Goal: Task Accomplishment & Management: Manage account settings

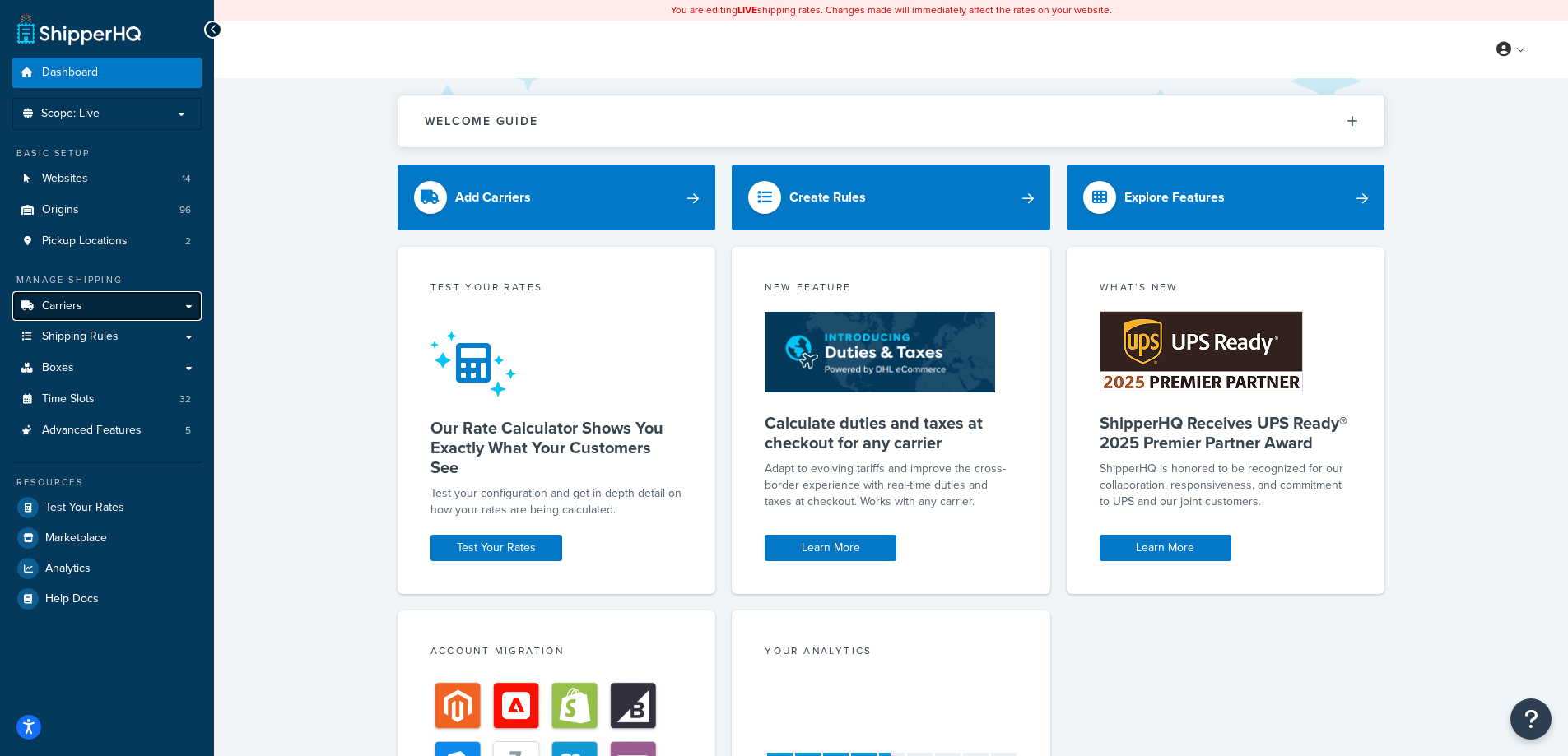
click at [132, 311] on link "Carriers" at bounding box center [107, 306] width 189 height 31
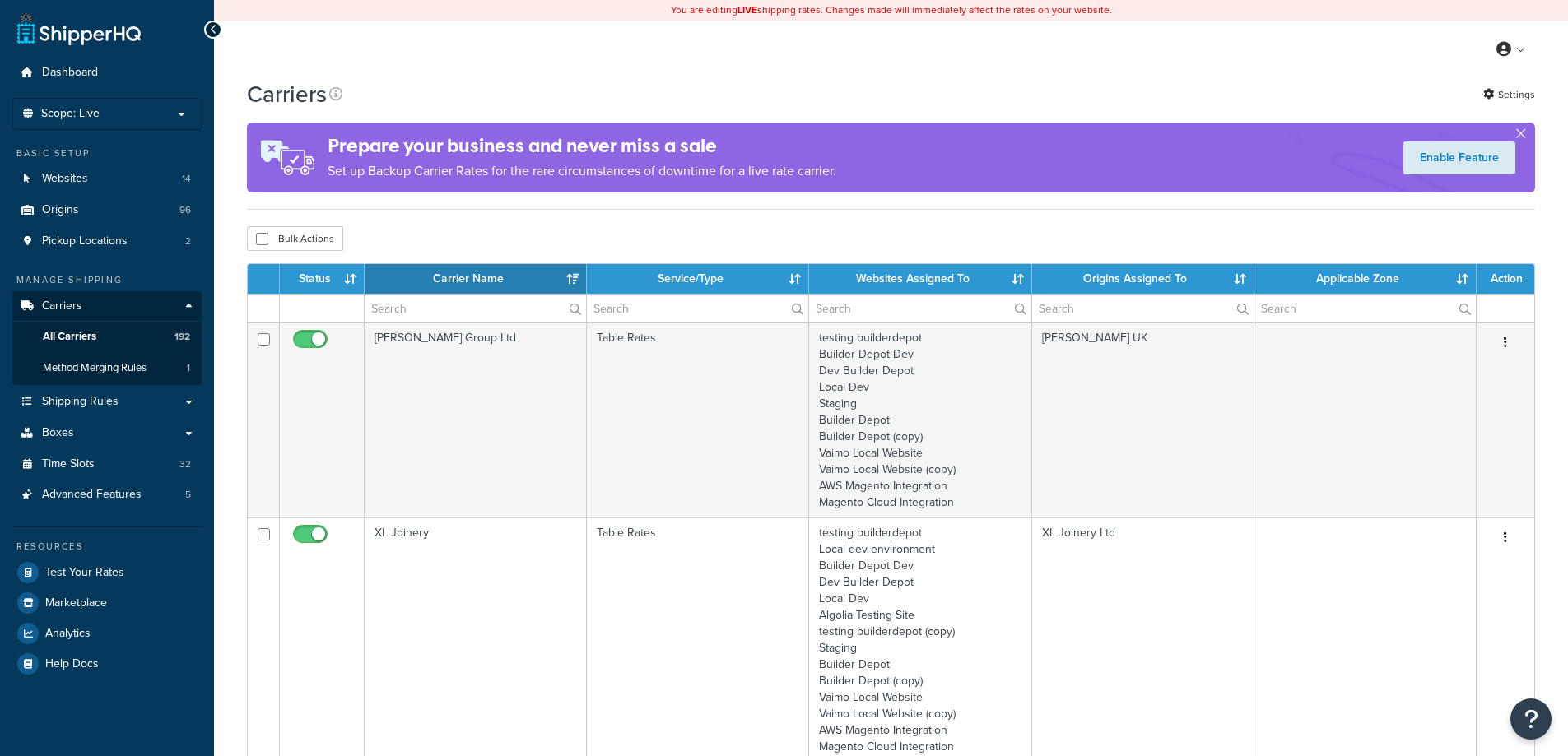
select select "15"
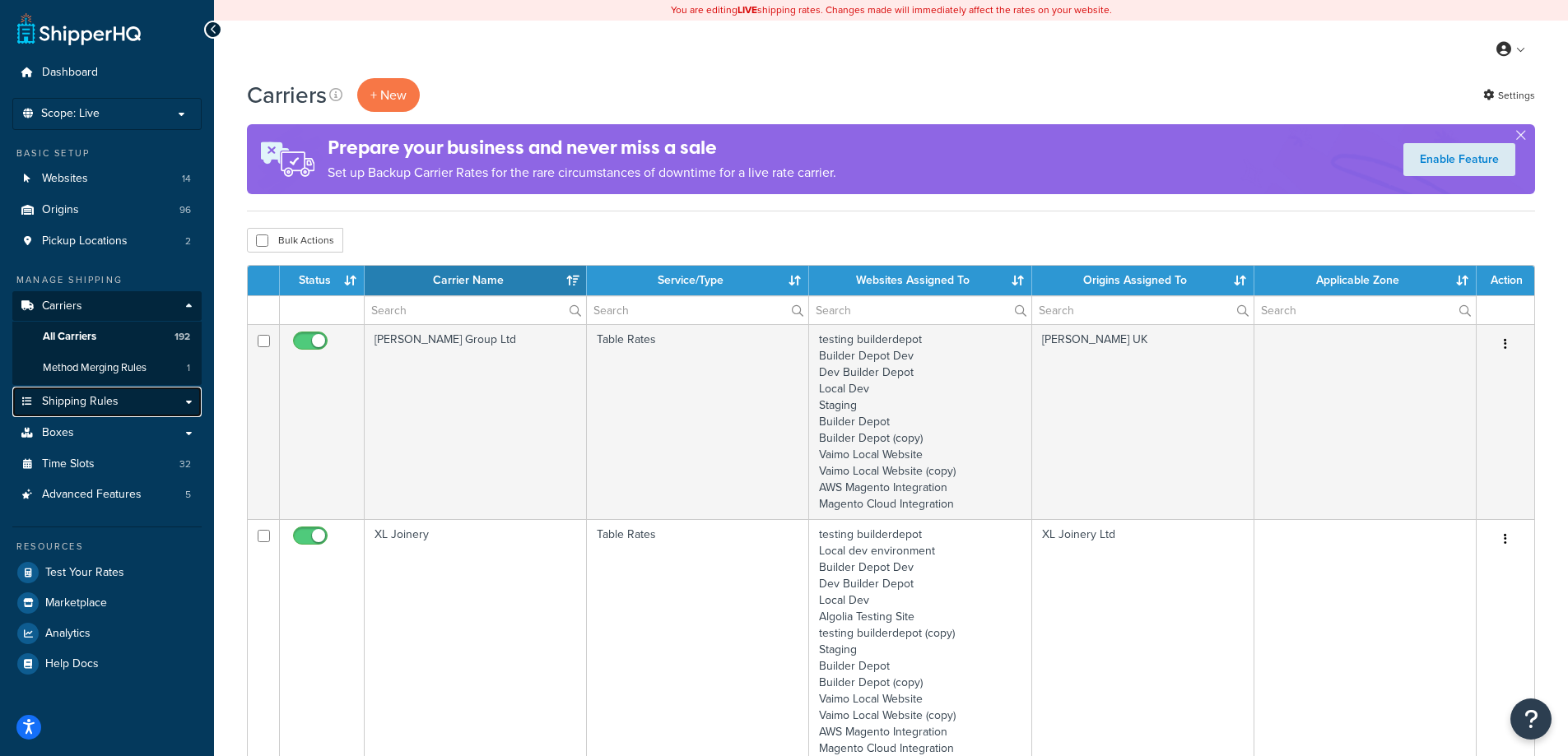
click at [131, 402] on link "Shipping Rules" at bounding box center [107, 401] width 189 height 31
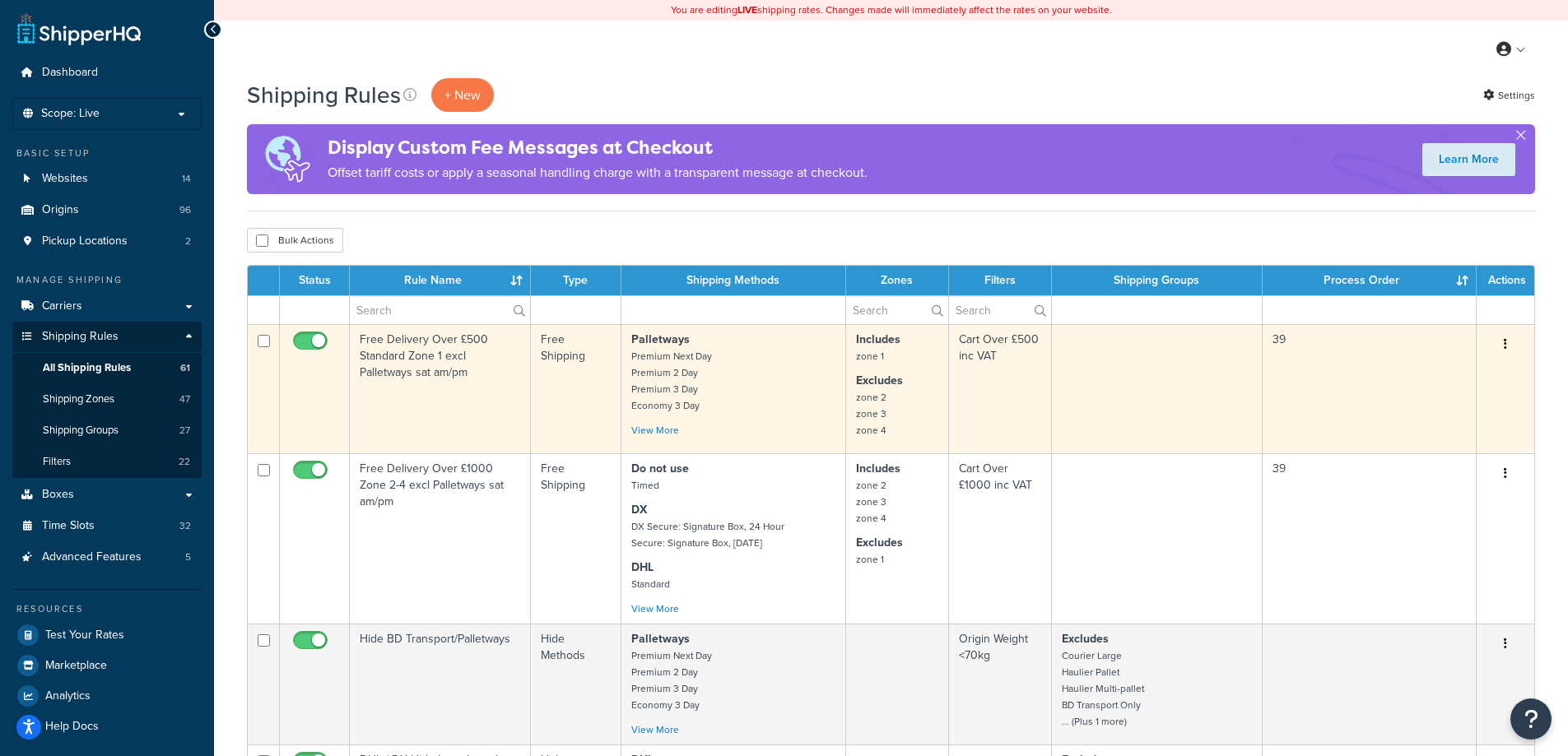
click at [1507, 341] on button "button" at bounding box center [1505, 345] width 23 height 26
click at [1440, 363] on link "Edit" at bounding box center [1450, 376] width 130 height 34
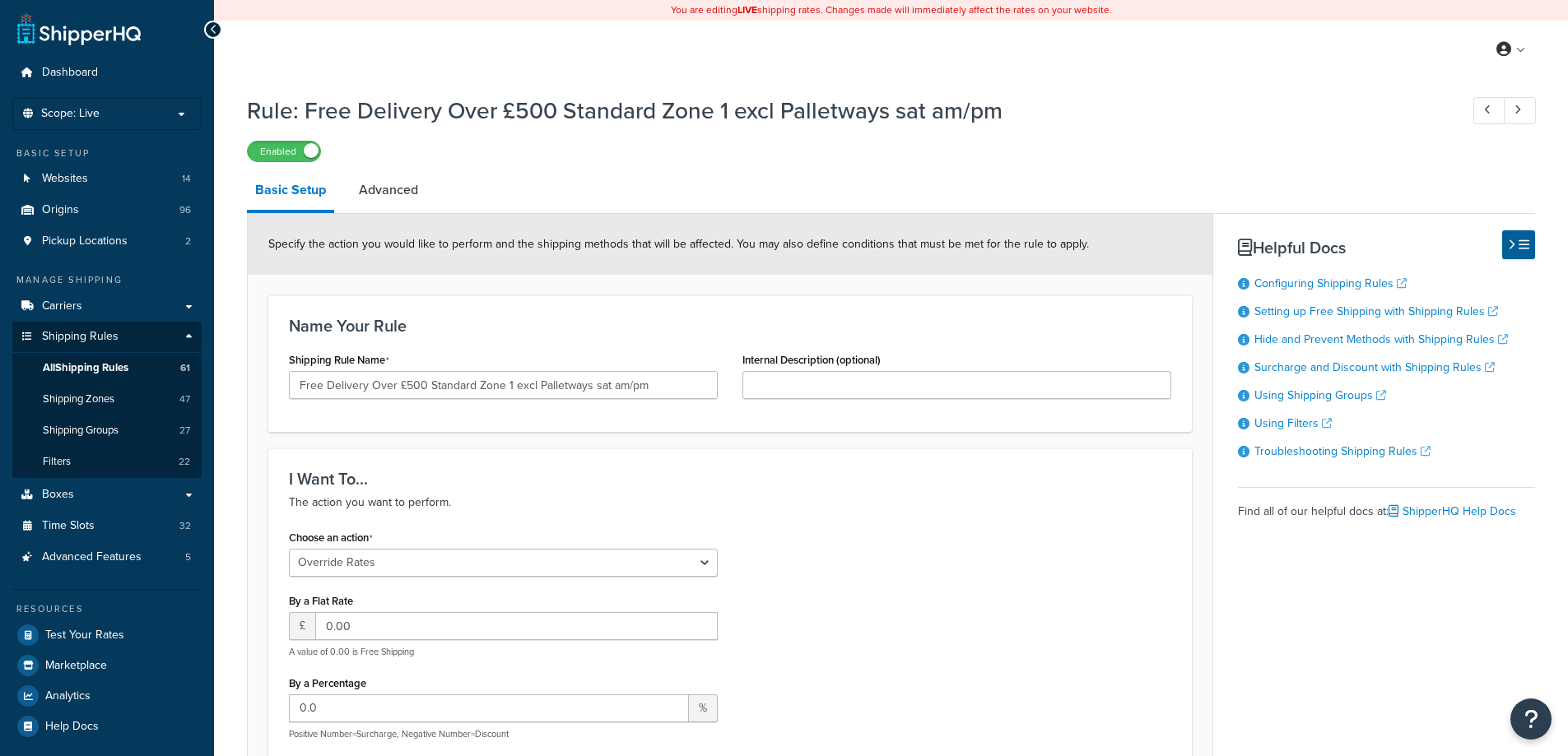
select select "OVERRIDE"
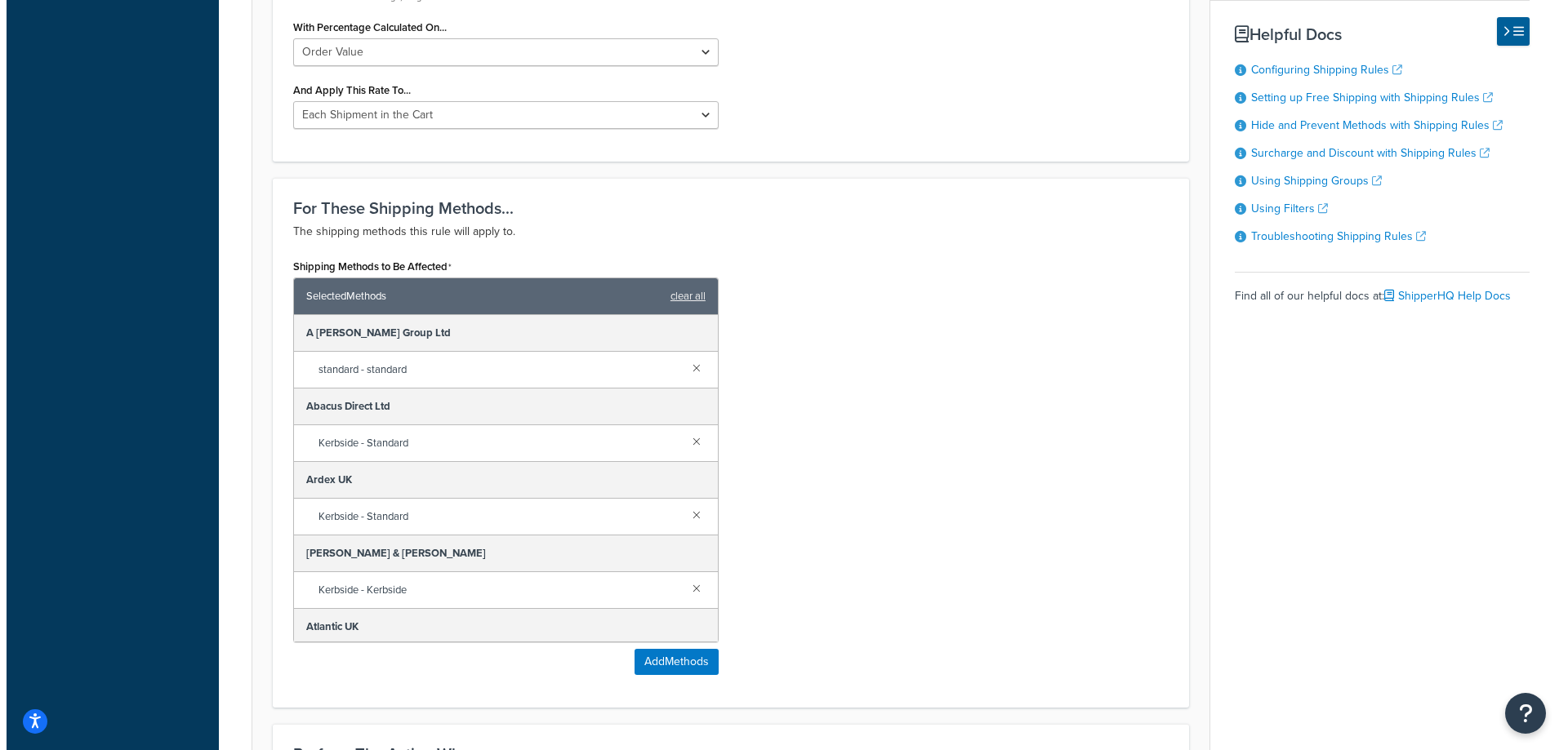
scroll to position [734, 0]
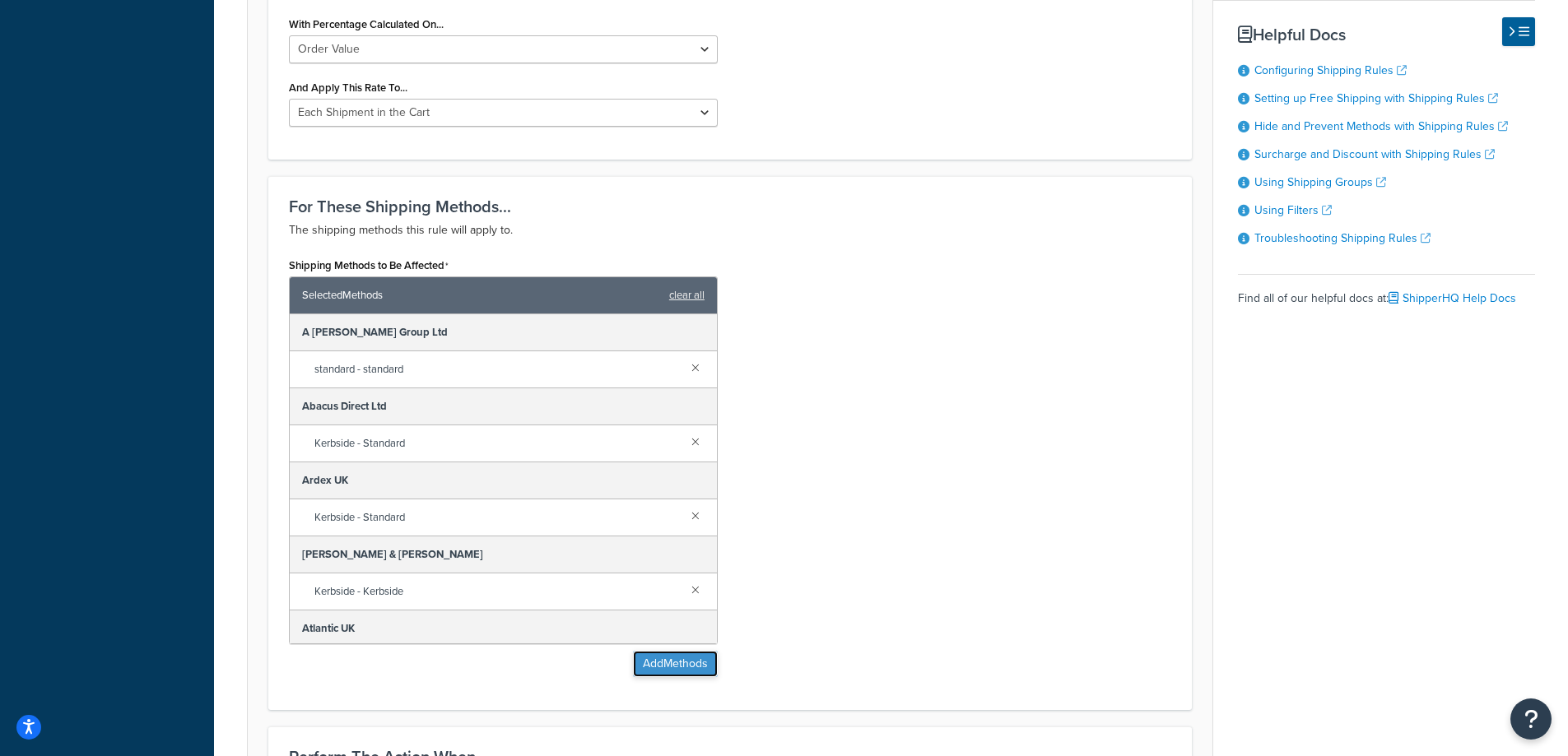
click at [680, 672] on button "Add Methods" at bounding box center [675, 664] width 85 height 26
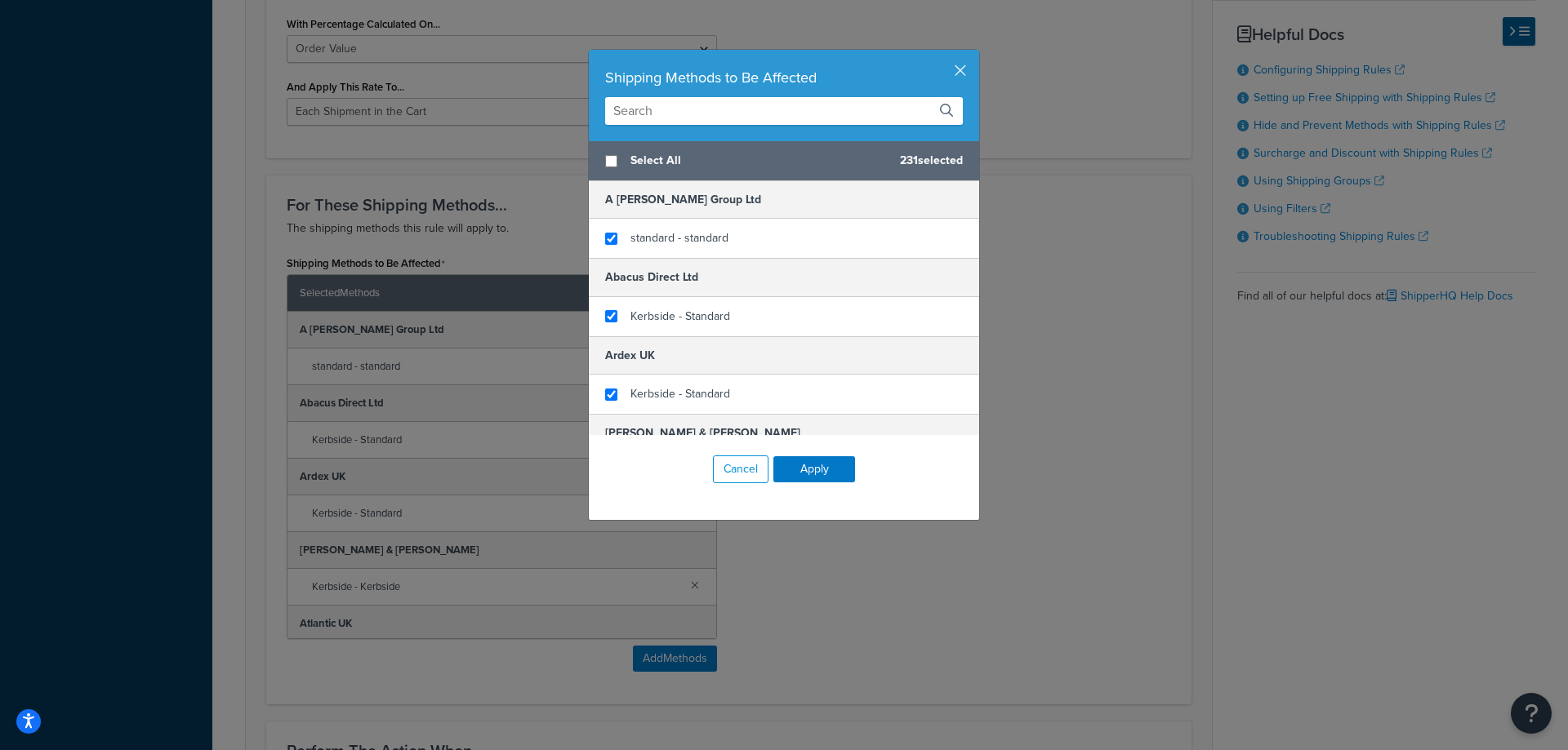
click at [650, 107] on input "text" at bounding box center [784, 111] width 357 height 28
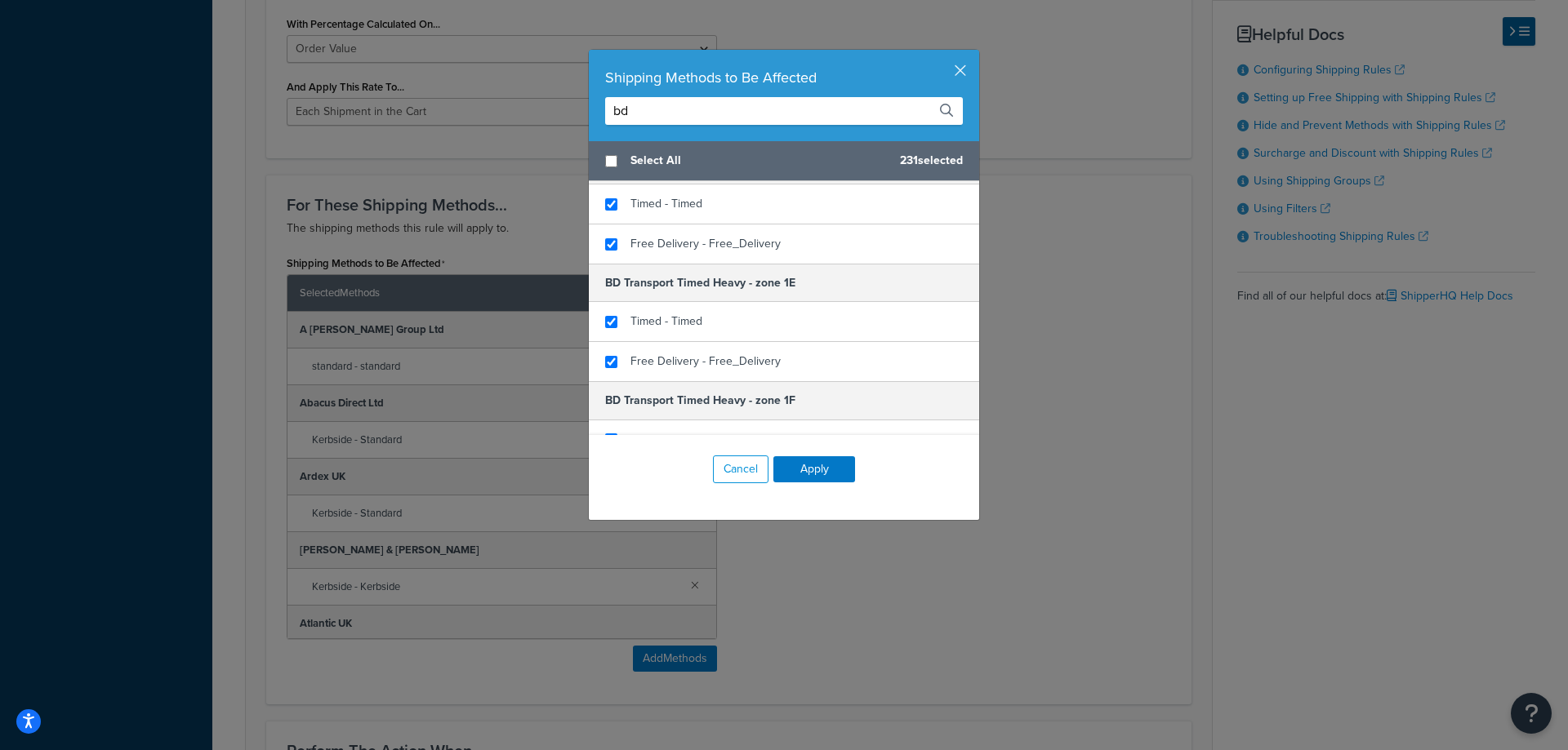
scroll to position [1224, 0]
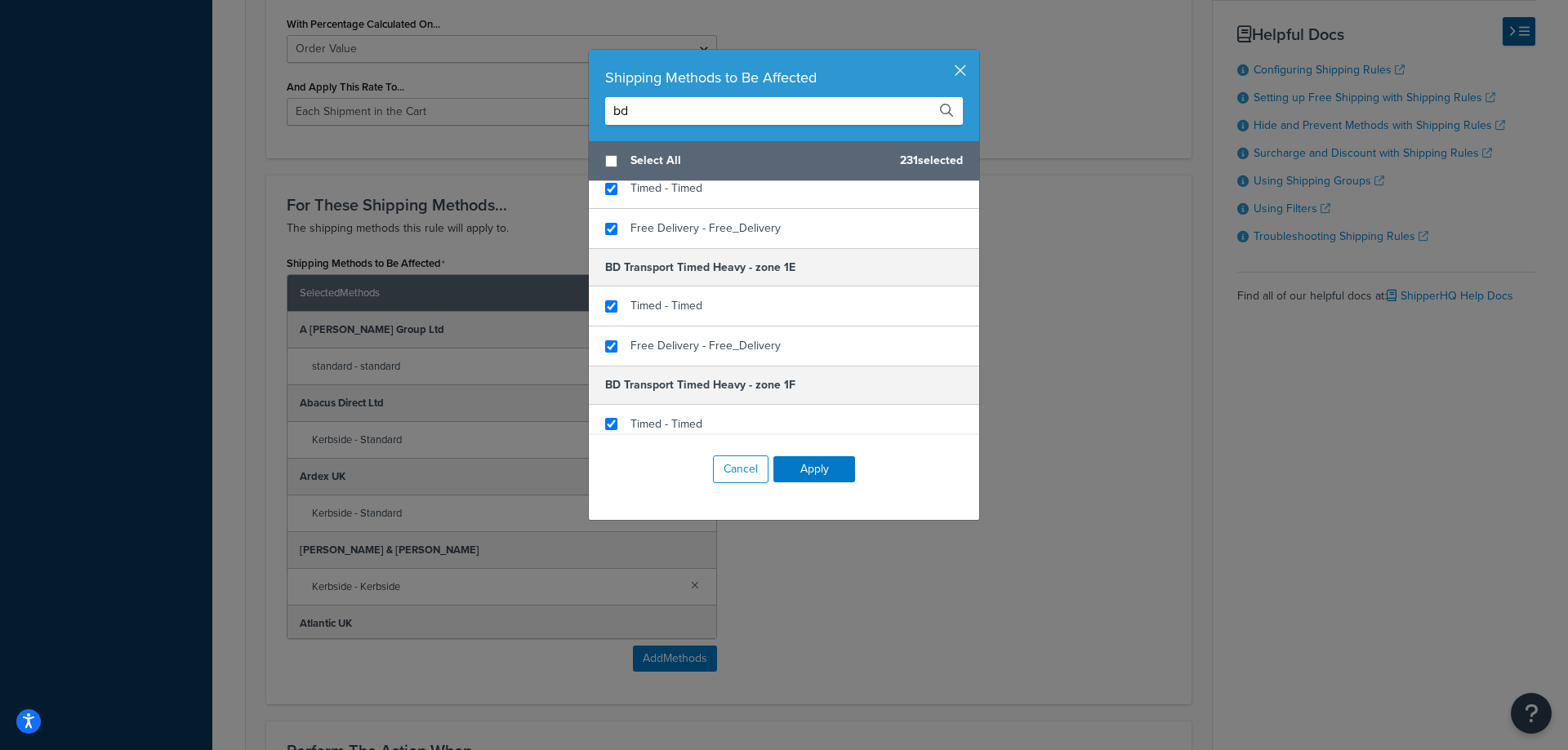
click at [672, 103] on input "bd" at bounding box center [784, 111] width 357 height 28
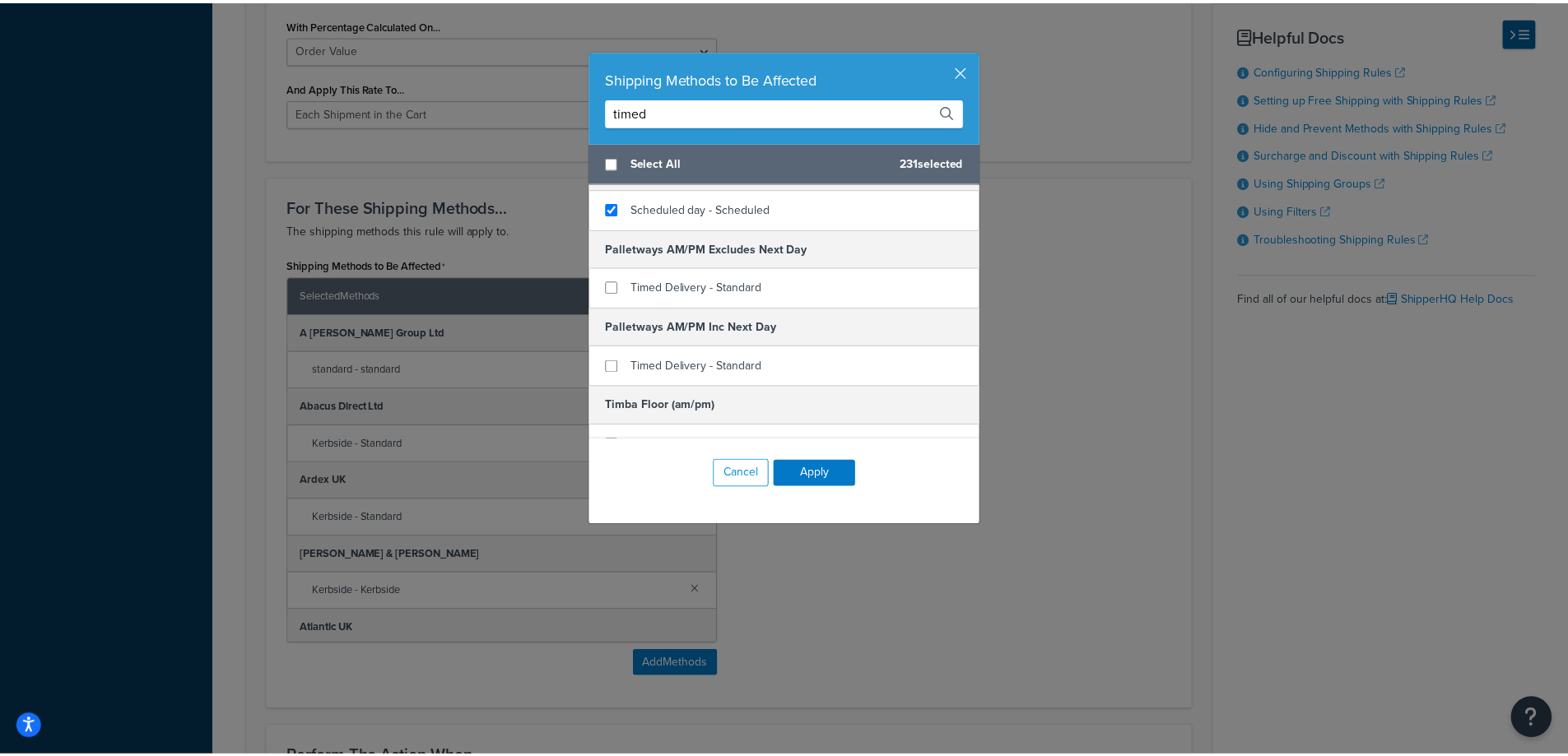
scroll to position [5204, 0]
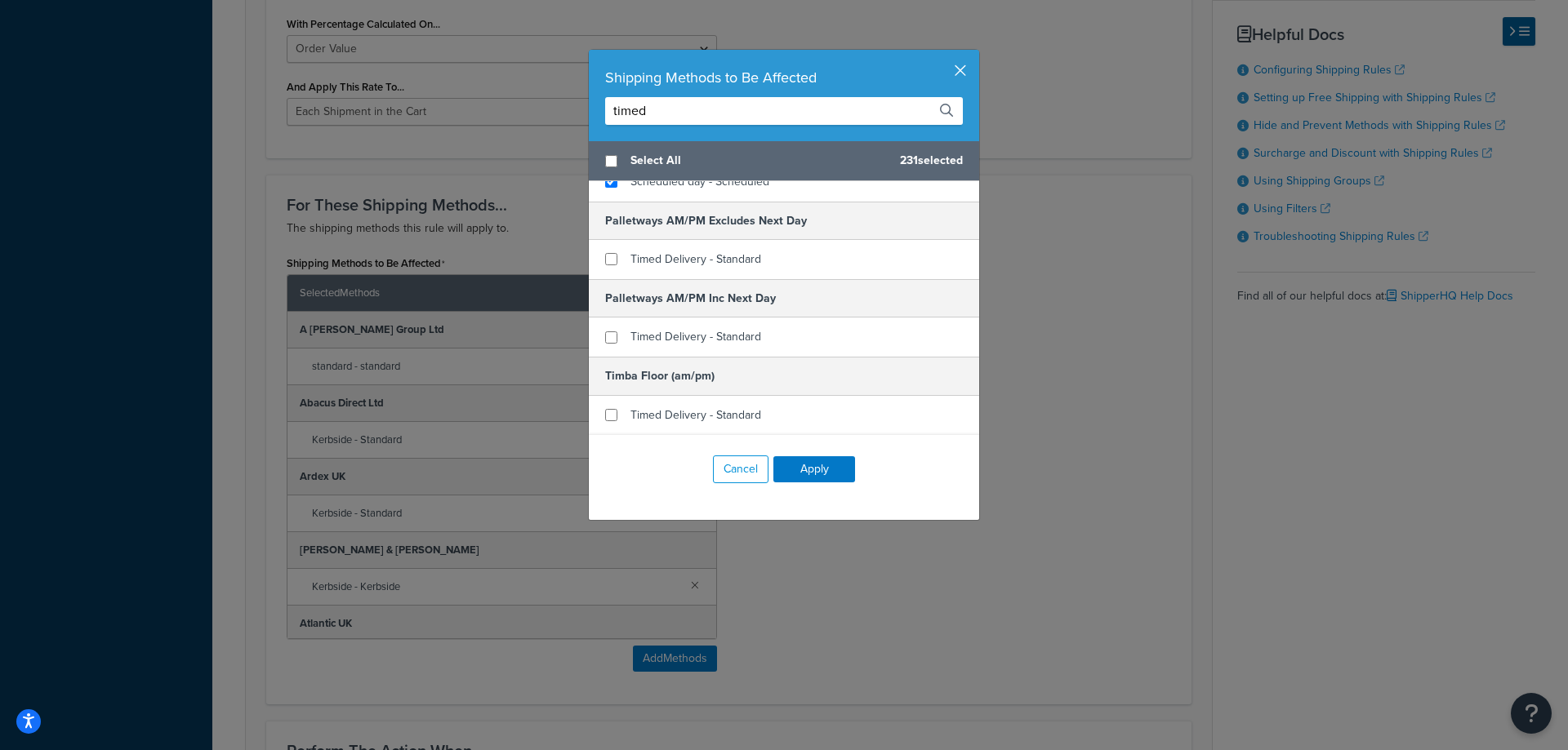
type input "timed"
click at [974, 54] on button "button" at bounding box center [976, 52] width 4 height 4
